Goal: Transaction & Acquisition: Purchase product/service

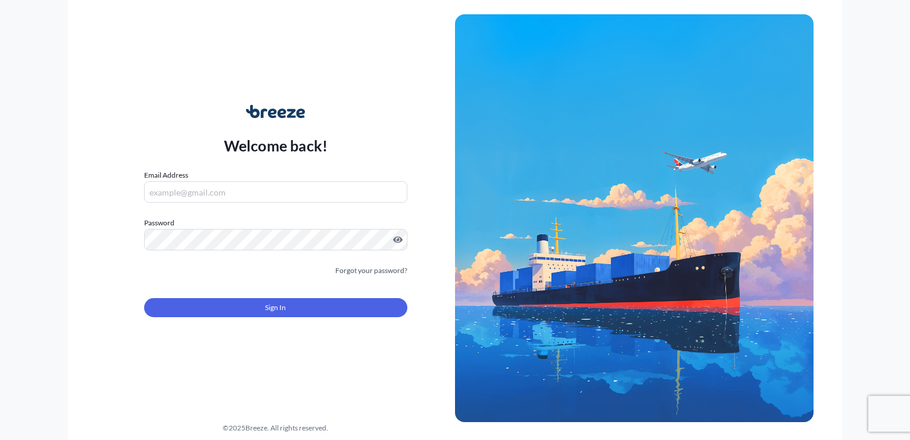
type input "[EMAIL_ADDRESS][DOMAIN_NAME]"
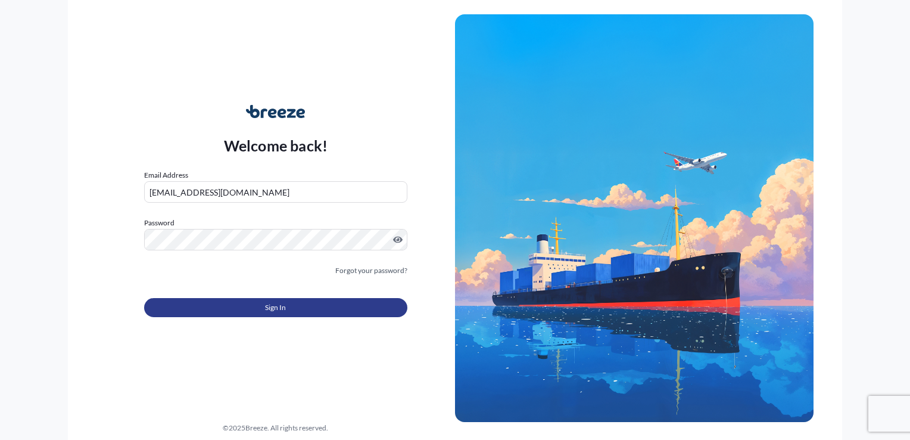
click at [284, 309] on span "Sign In" at bounding box center [275, 307] width 21 height 12
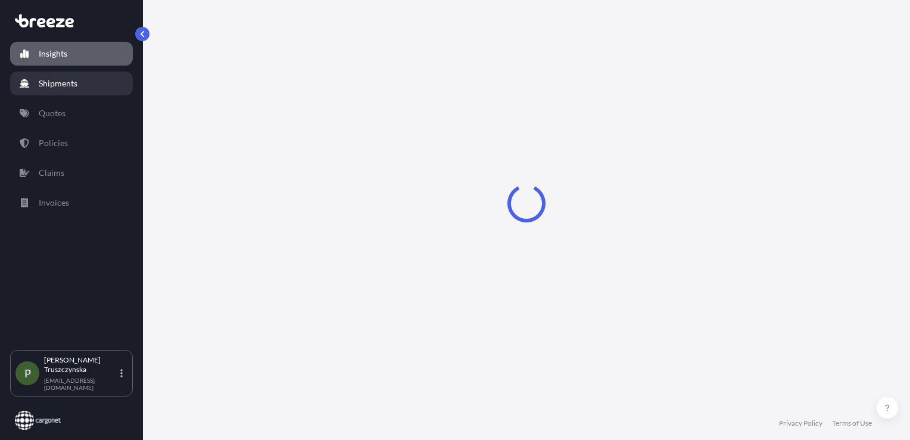
select select "2025"
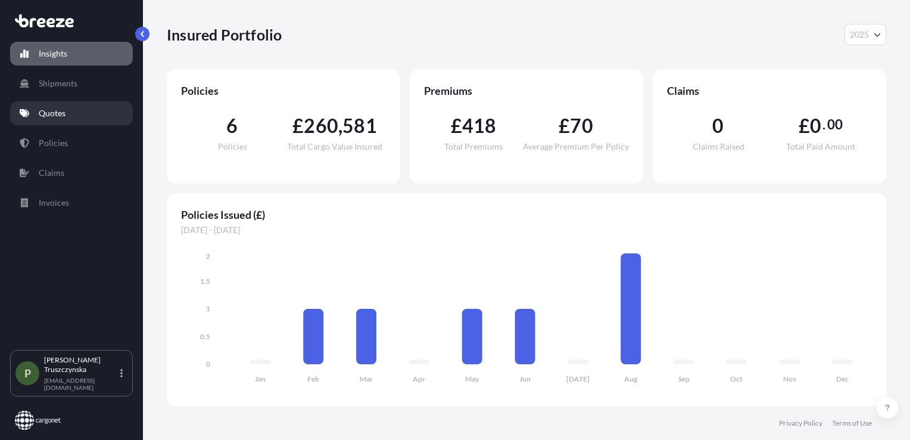
click at [69, 120] on link "Quotes" at bounding box center [71, 113] width 123 height 24
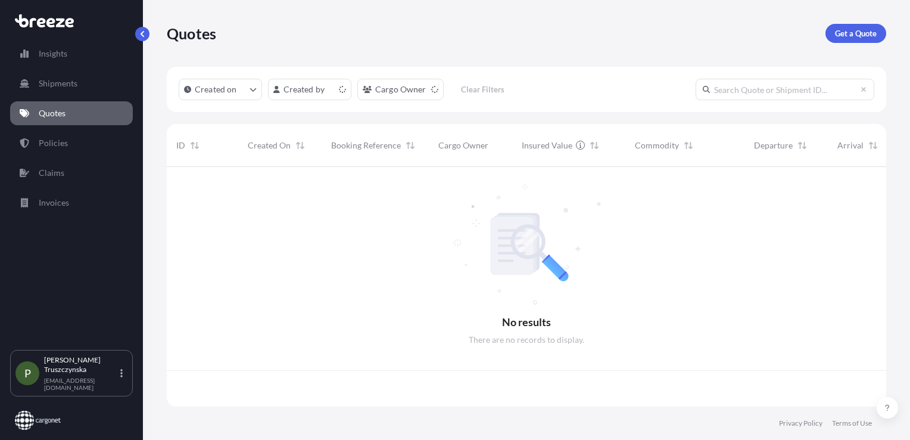
scroll to position [237, 710]
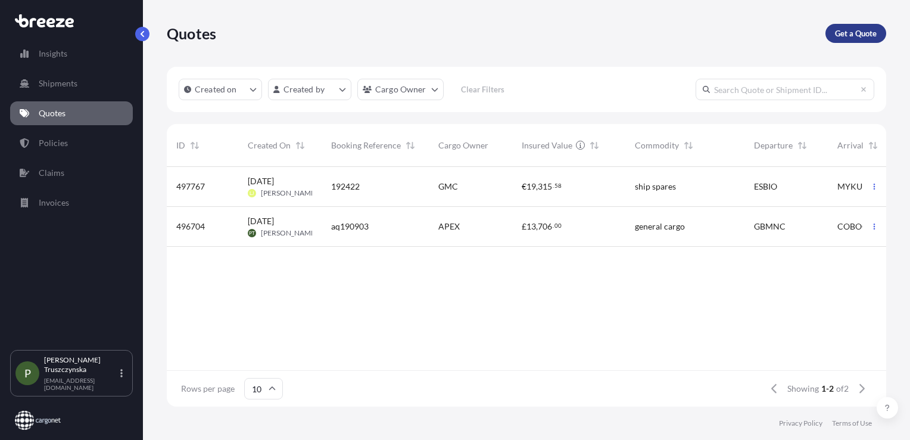
click at [838, 36] on p "Get a Quote" at bounding box center [856, 33] width 42 height 12
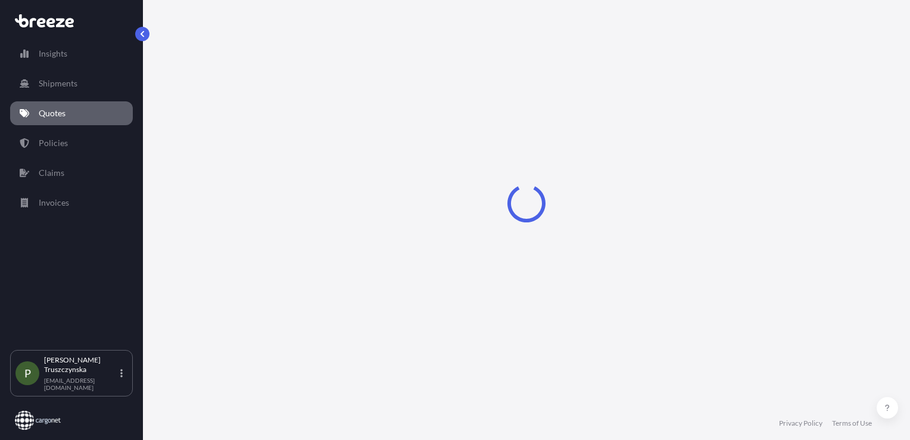
select select "Sea"
select select "1"
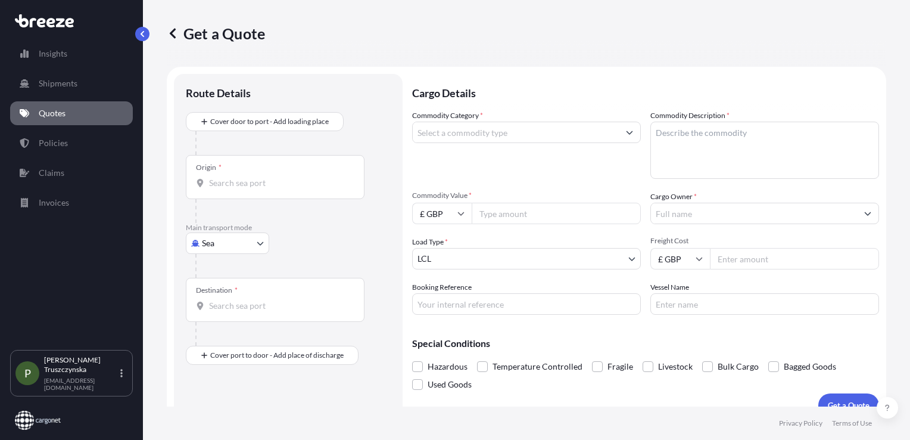
scroll to position [17, 0]
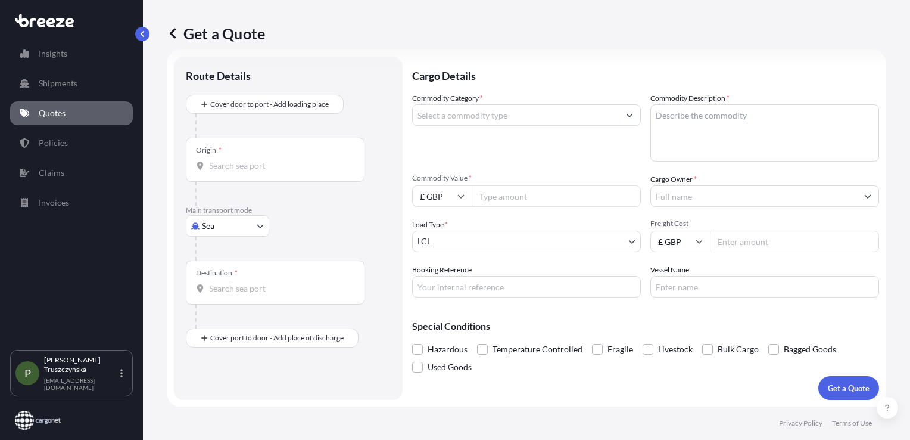
click at [207, 155] on div "Origin *" at bounding box center [275, 160] width 179 height 44
click at [209, 160] on input "Origin *" at bounding box center [279, 166] width 141 height 12
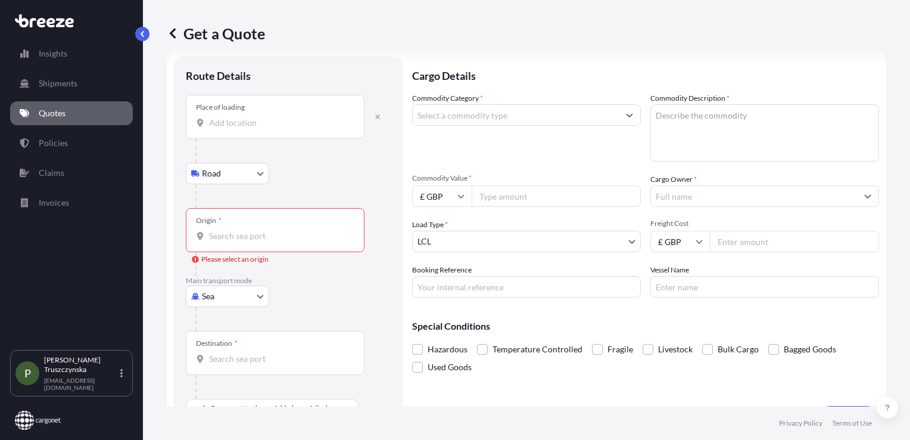
click at [216, 178] on body "0 options available. Insights Shipments Quotes Policies Claims Invoices P [PERS…" at bounding box center [455, 220] width 910 height 440
click at [273, 123] on input "Place of loading" at bounding box center [279, 123] width 141 height 12
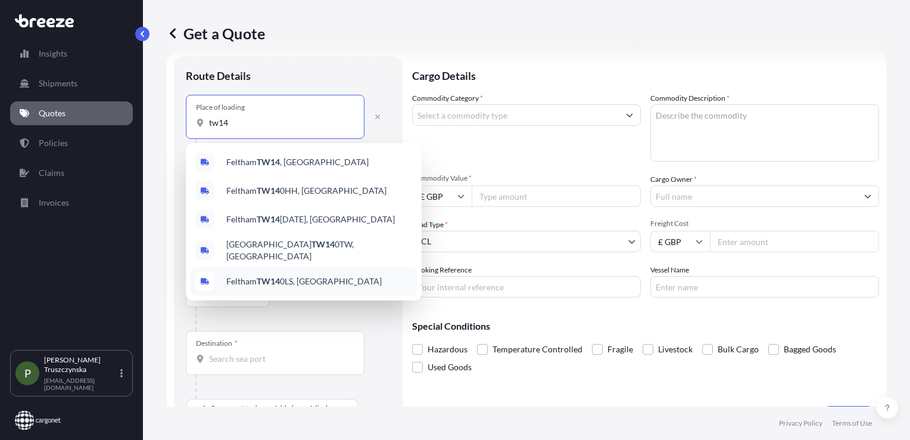
type input "tw14"
click at [294, 323] on div at bounding box center [292, 319] width 195 height 24
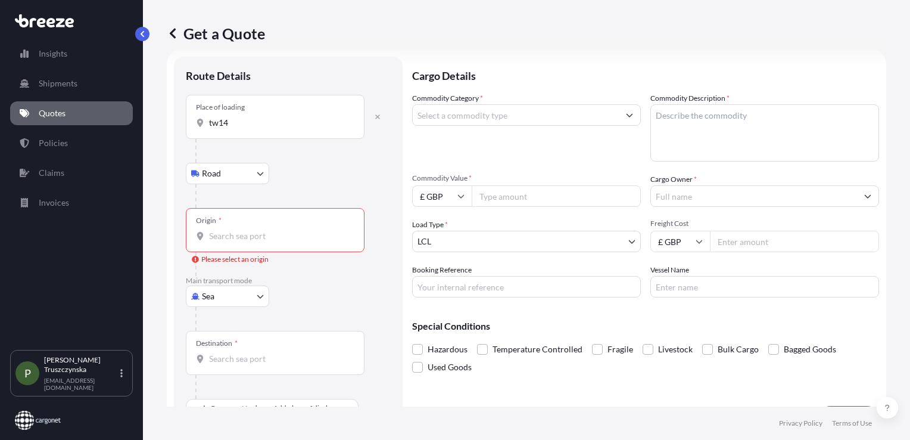
click at [256, 298] on body "5 options available. 0 options available. 5 options available. Insights Shipmen…" at bounding box center [455, 220] width 910 height 440
click at [239, 347] on div "Air" at bounding box center [228, 347] width 74 height 21
select select "Air"
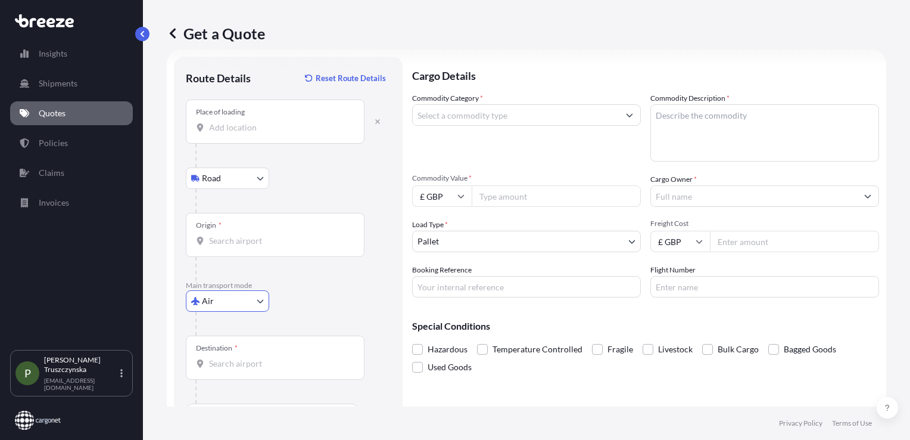
click at [253, 126] on input "Place of loading" at bounding box center [279, 128] width 141 height 12
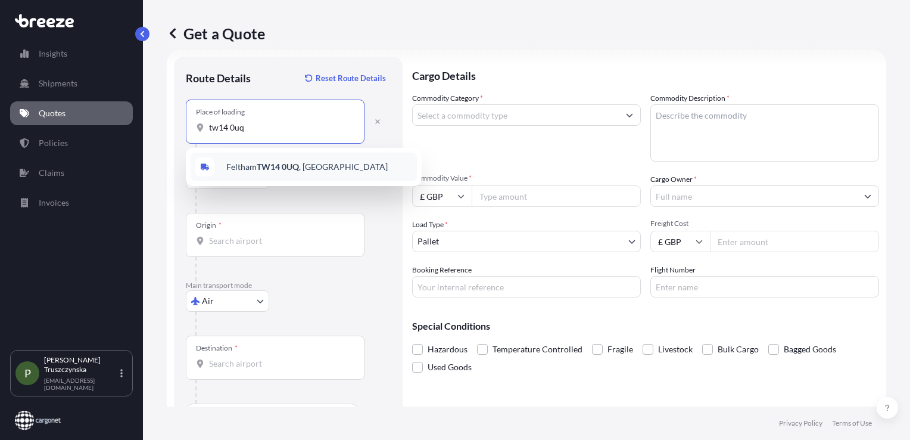
click at [239, 160] on div "Feltham TW14 0UQ , [GEOGRAPHIC_DATA]" at bounding box center [304, 167] width 226 height 29
type input "Feltham TW14 0UQ, [GEOGRAPHIC_DATA]"
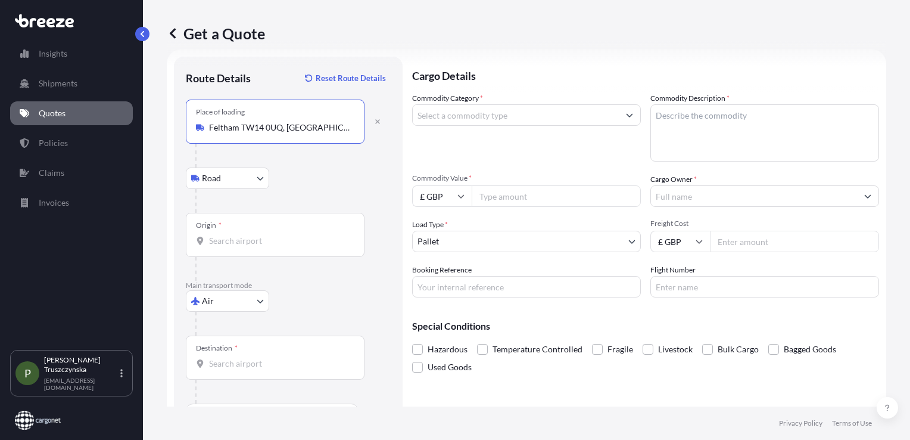
click at [236, 233] on div "Origin *" at bounding box center [275, 235] width 179 height 44
click at [236, 235] on input "Origin *" at bounding box center [279, 241] width 141 height 12
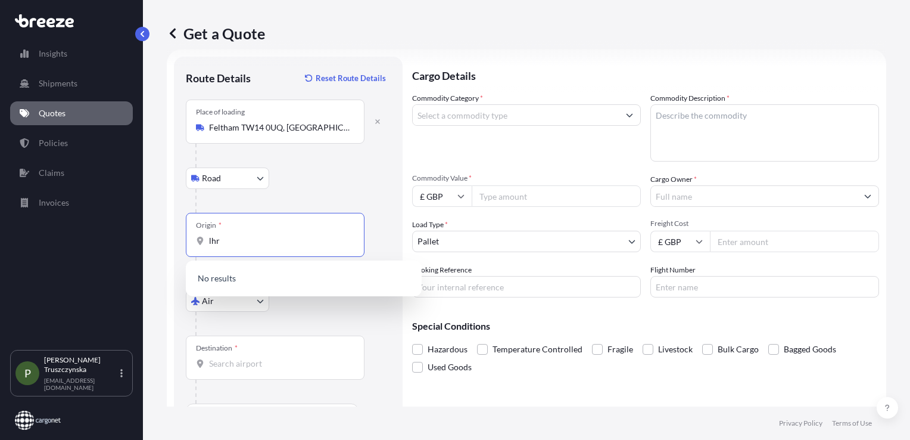
type input "lhr"
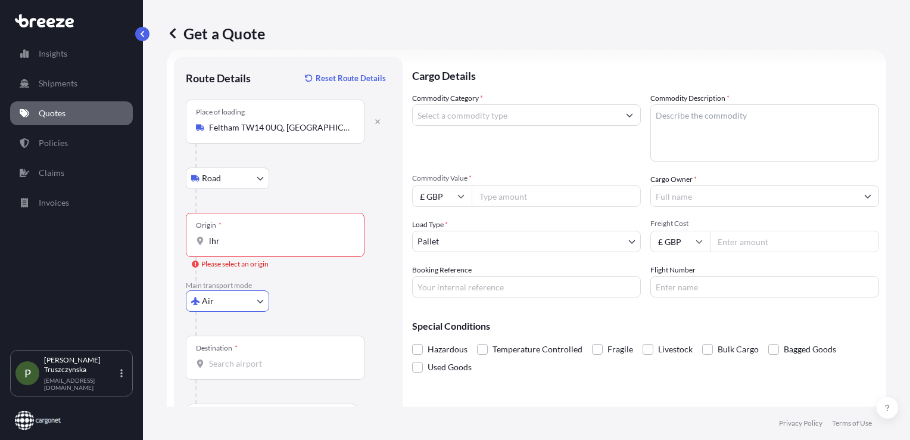
click at [251, 247] on div "Origin * lhr" at bounding box center [275, 235] width 179 height 44
click at [251, 247] on input "lhr" at bounding box center [279, 241] width 141 height 12
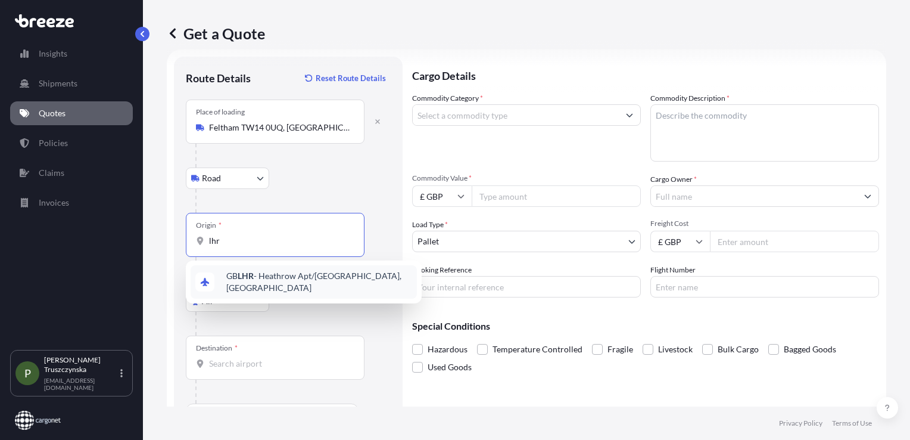
click at [263, 276] on span "GB LHR - Heathrow Apt/[GEOGRAPHIC_DATA], [GEOGRAPHIC_DATA]" at bounding box center [319, 282] width 186 height 24
type input "GBLHR - Heathrow Apt/[GEOGRAPHIC_DATA], [GEOGRAPHIC_DATA]"
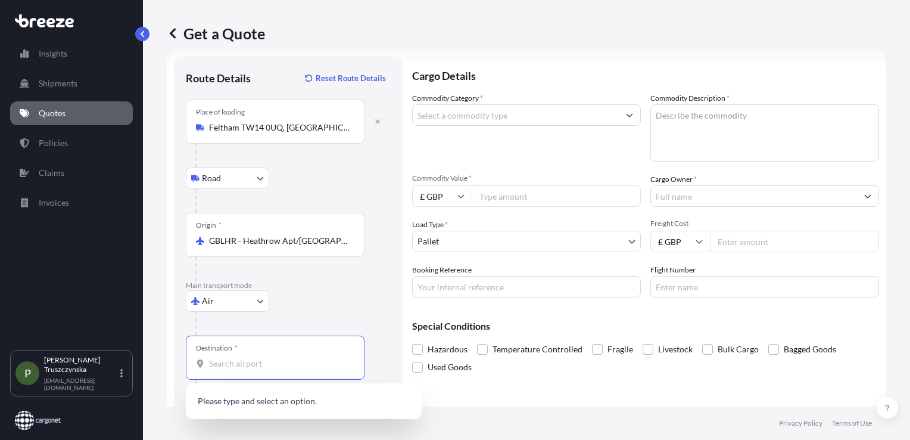
click at [241, 357] on input "Destination *" at bounding box center [279, 363] width 141 height 12
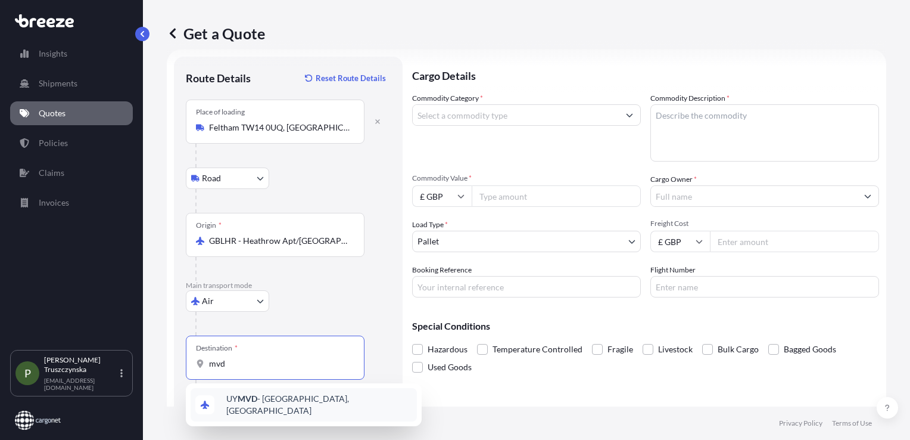
click at [267, 404] on span "UY MVD - [GEOGRAPHIC_DATA], [GEOGRAPHIC_DATA]" at bounding box center [319, 405] width 186 height 24
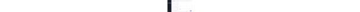
scroll to position [51, 0]
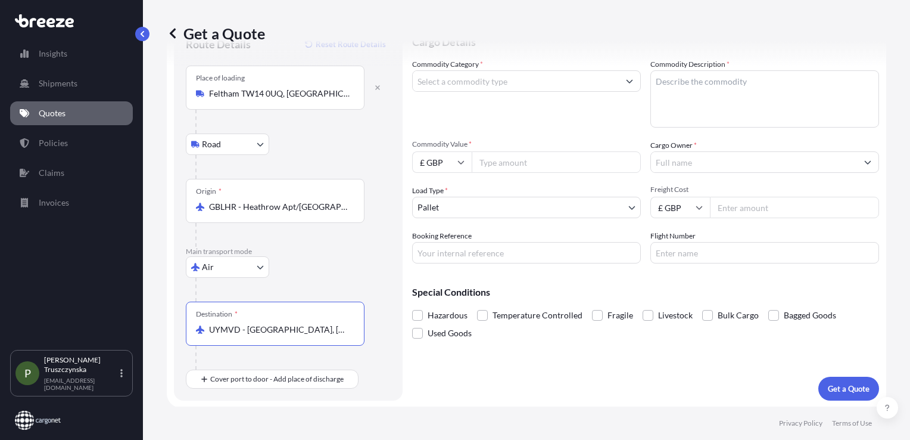
type input "UYMVD - [GEOGRAPHIC_DATA], [GEOGRAPHIC_DATA]"
click at [524, 82] on input "Commodity Category *" at bounding box center [516, 80] width 206 height 21
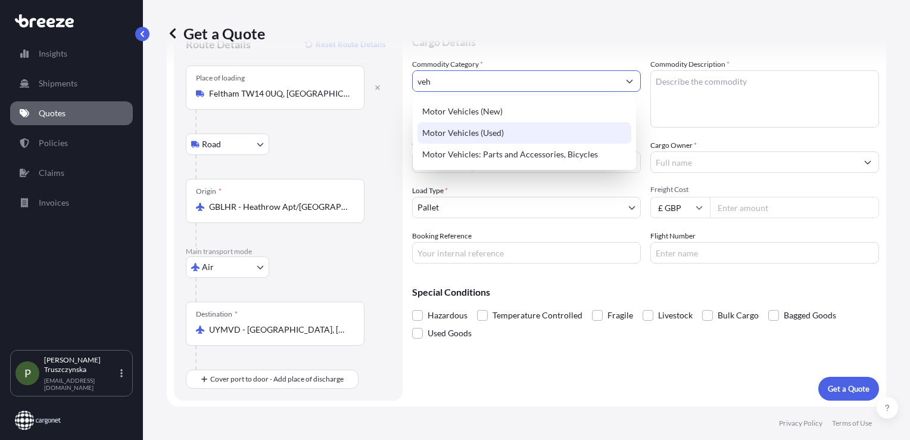
click at [512, 127] on div "Motor Vehicles (Used)" at bounding box center [525, 132] width 214 height 21
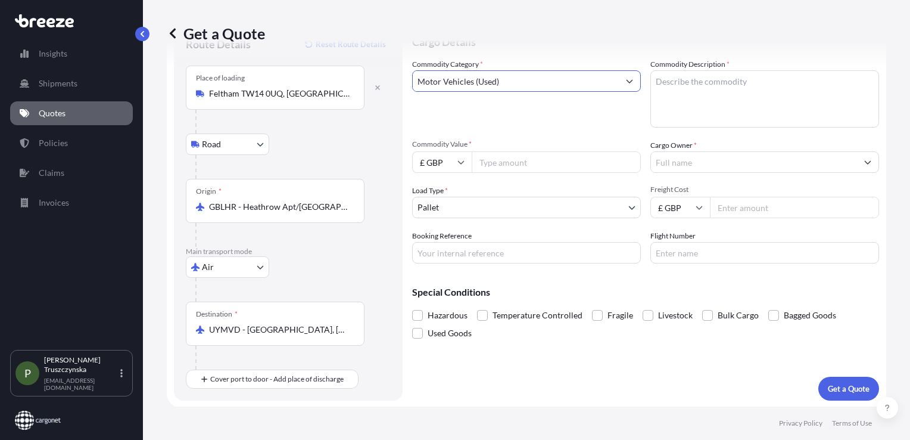
type input "Motor Vehicles (Used)"
click at [744, 86] on textarea "Commodity Description *" at bounding box center [765, 98] width 229 height 57
type textarea "classic car"
click at [499, 161] on input "Commodity Value *" at bounding box center [556, 161] width 169 height 21
click at [460, 163] on icon at bounding box center [461, 161] width 7 height 7
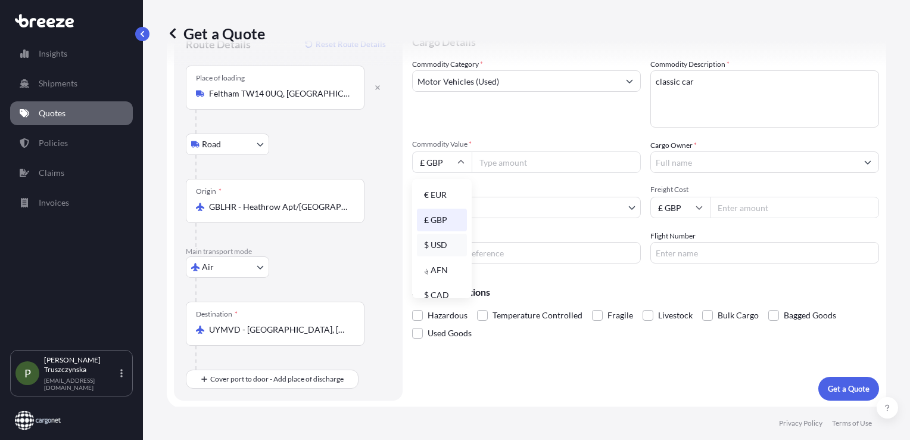
click at [443, 245] on div "$ USD" at bounding box center [442, 245] width 50 height 23
type input "$ USD"
click at [508, 165] on input "Commodity Value *" at bounding box center [556, 161] width 169 height 21
type input "5000000"
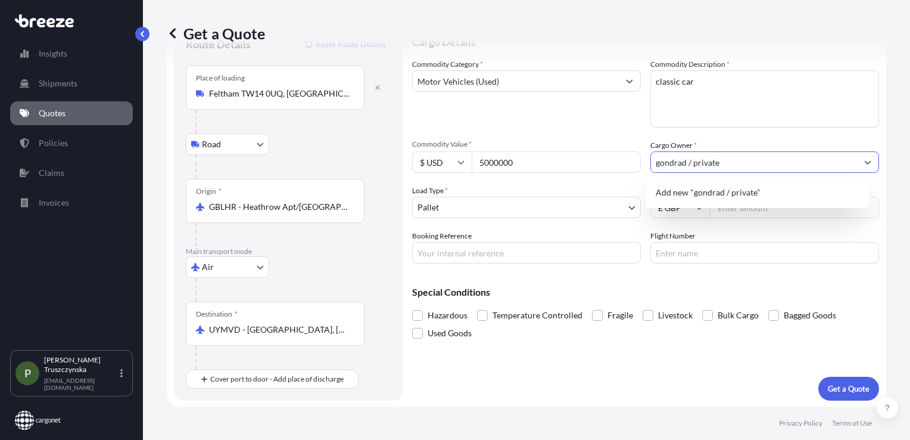
type input "gondrad / private"
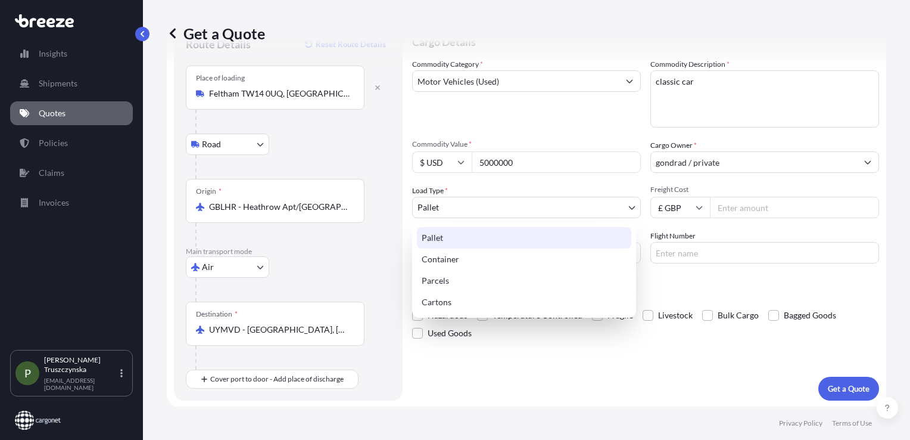
click at [611, 206] on body "1 option available. 0 options available. 1 option available. 0 options availabl…" at bounding box center [455, 220] width 910 height 440
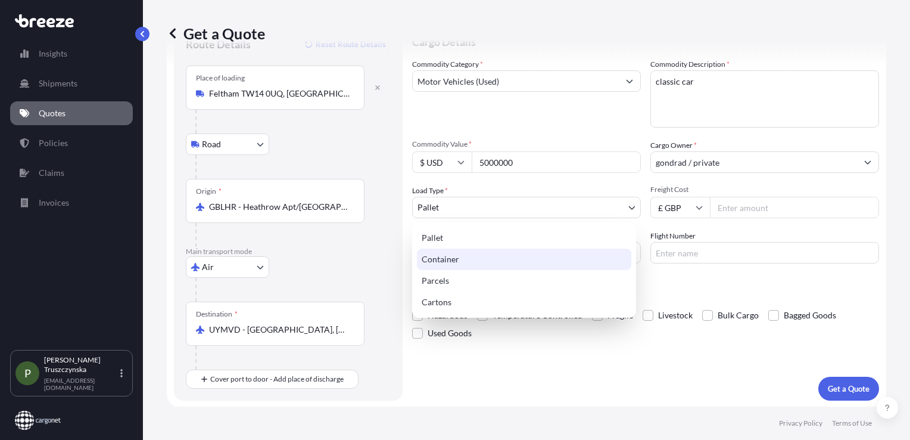
click at [472, 257] on div "Container" at bounding box center [524, 258] width 214 height 21
select select "2"
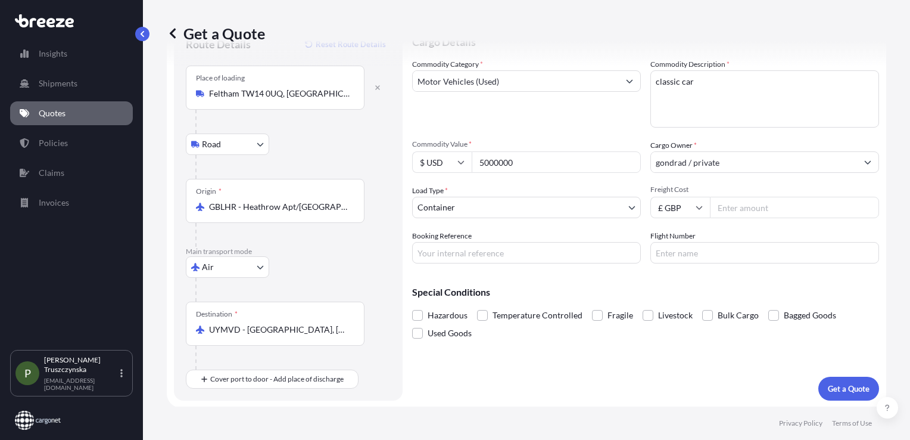
click at [739, 204] on input "Freight Cost" at bounding box center [794, 207] width 169 height 21
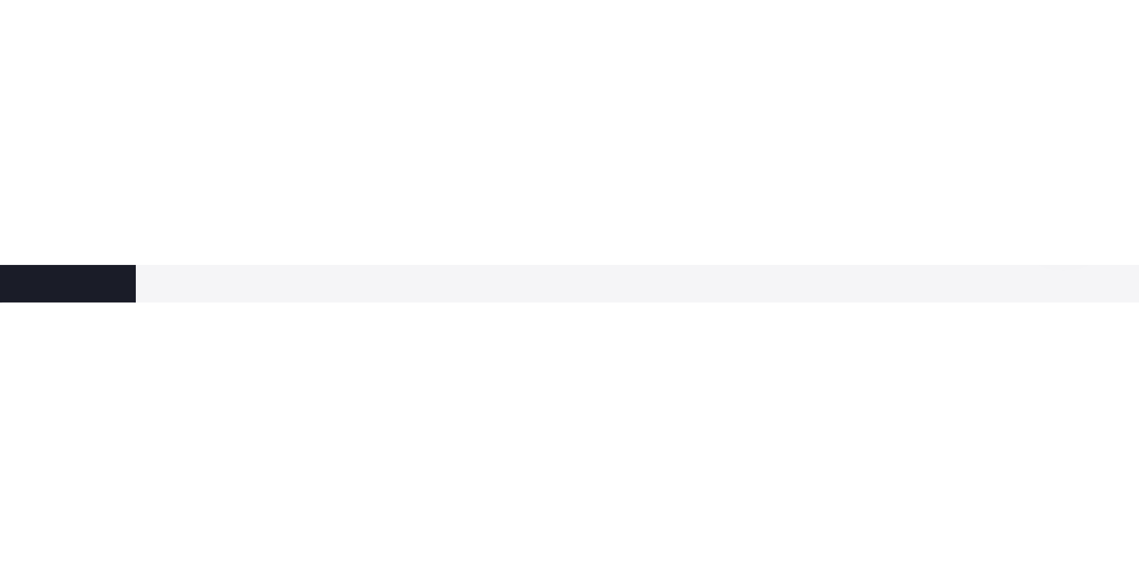
scroll to position [0, 0]
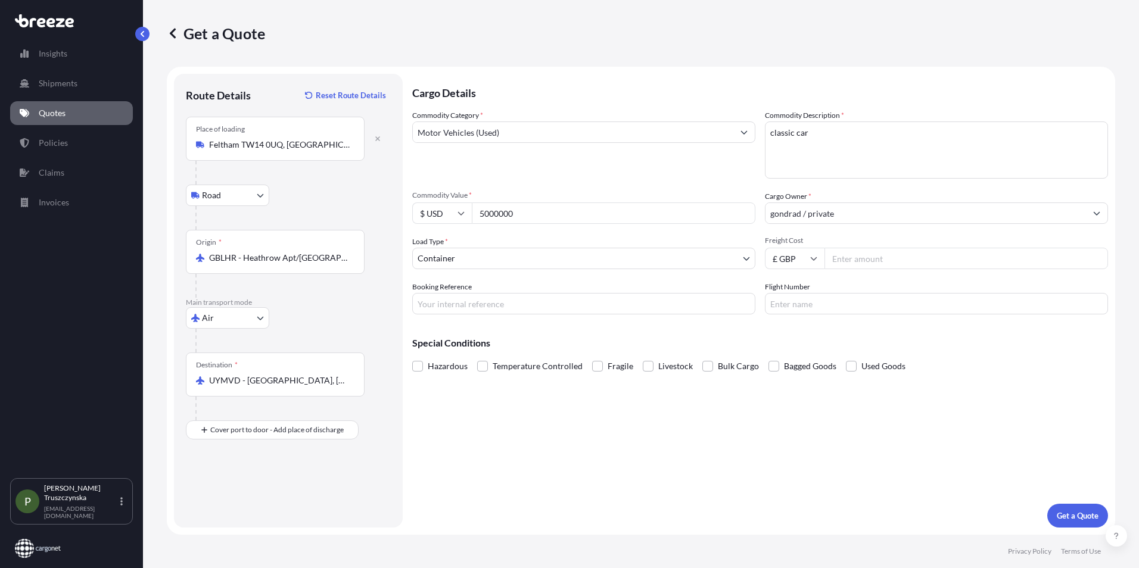
click at [905, 265] on input "Freight Cost" at bounding box center [967, 258] width 284 height 21
paste input "12383.00"
type input "12383.00"
click at [574, 312] on input "Booking Reference" at bounding box center [583, 303] width 343 height 21
type input "AQ191395"
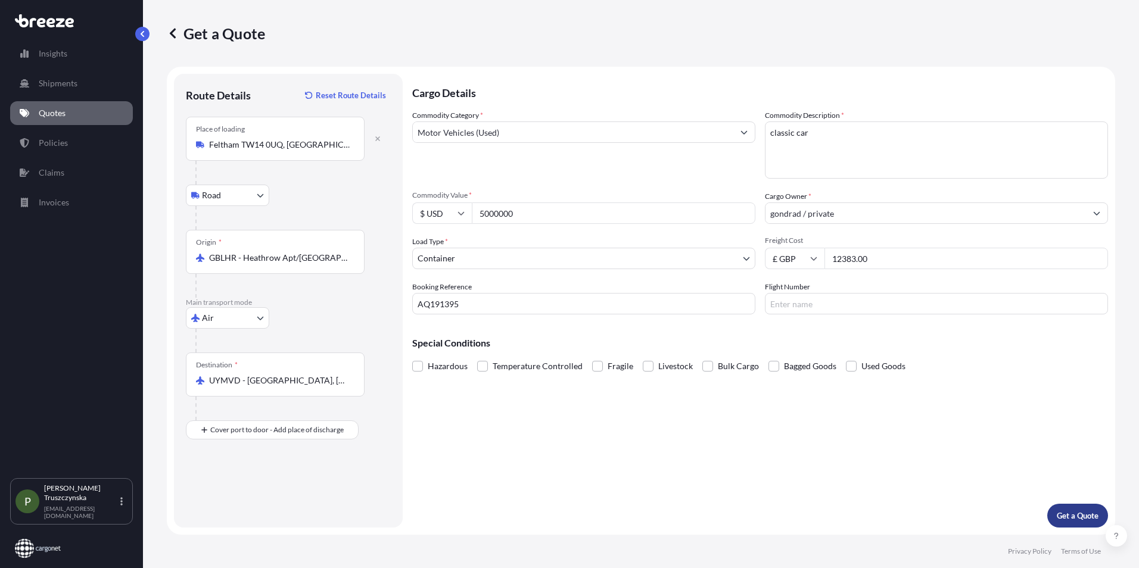
click at [910, 439] on p "Get a Quote" at bounding box center [1078, 516] width 42 height 12
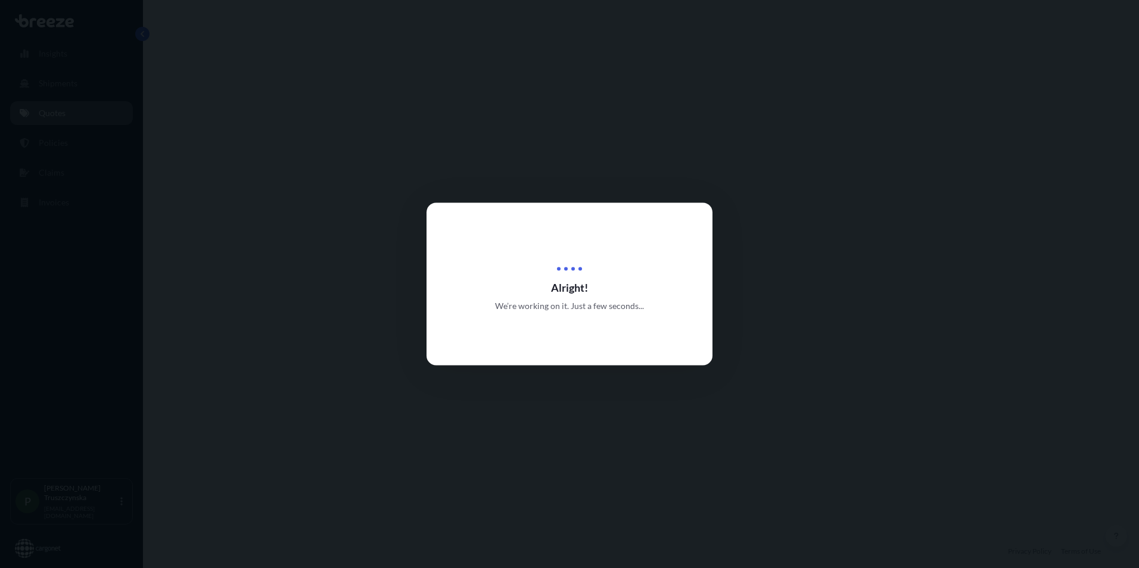
select select "Road"
select select "Air"
select select "2"
